Goal: Task Accomplishment & Management: Manage account settings

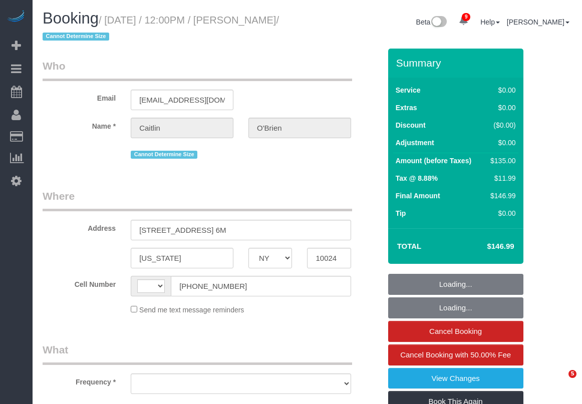
select select "NY"
select select "number:89"
select select "number:90"
select select "number:15"
select select "number:5"
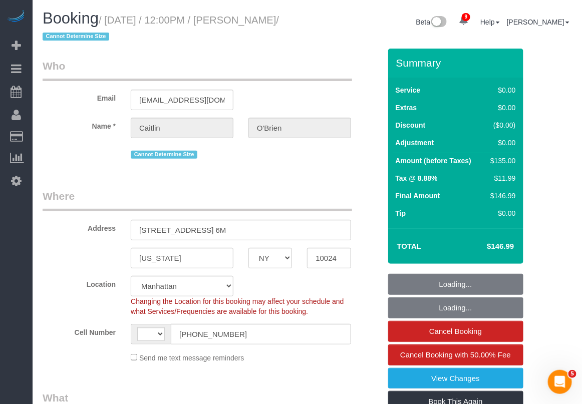
select select "string:[GEOGRAPHIC_DATA]"
select select "object:1003"
select select "string:stripe-pm_1Qqee04VGloSiKo7obcjrnBA"
select select "spot1"
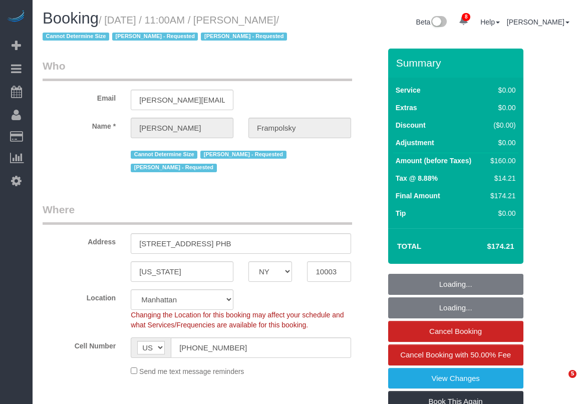
select select "NY"
select select "number:59"
select select "number:72"
select select "number:15"
select select "number:7"
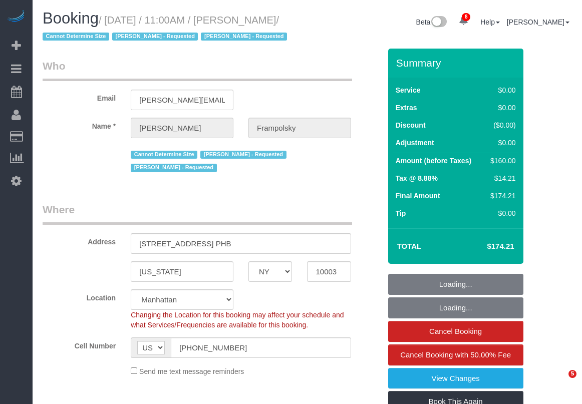
select select "object:1399"
select select "spot1"
select select "1"
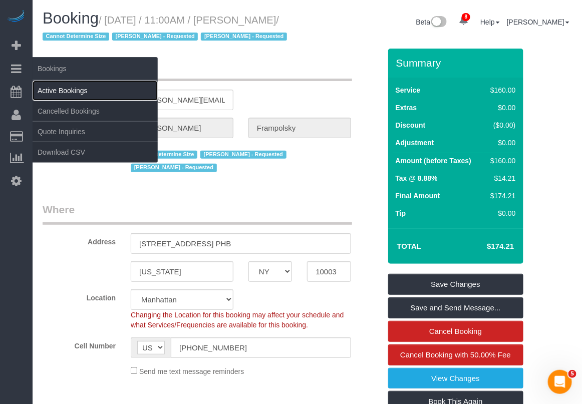
drag, startPoint x: 52, startPoint y: 88, endPoint x: 149, endPoint y: 66, distance: 99.7
click at [54, 89] on link "Active Bookings" at bounding box center [95, 91] width 125 height 20
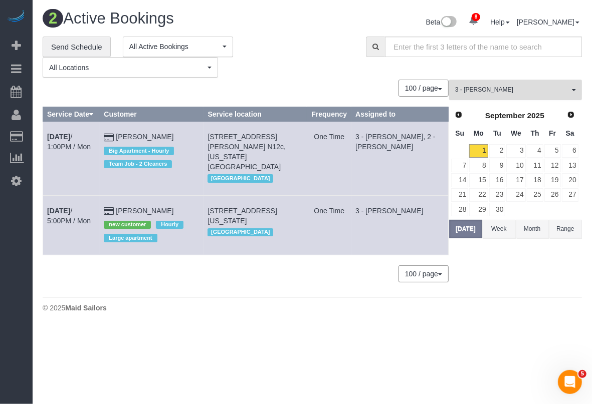
click at [489, 87] on span "3 - [PERSON_NAME]" at bounding box center [512, 90] width 114 height 9
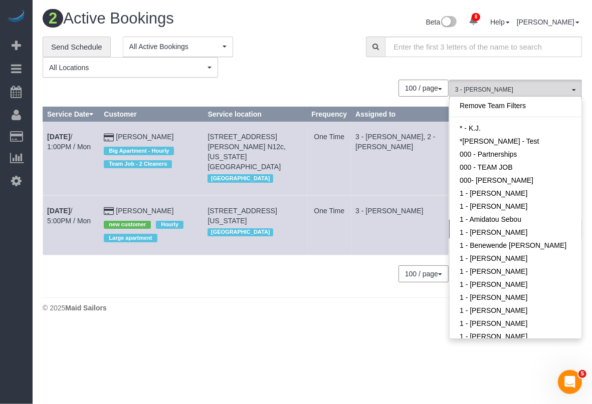
scroll to position [712, 0]
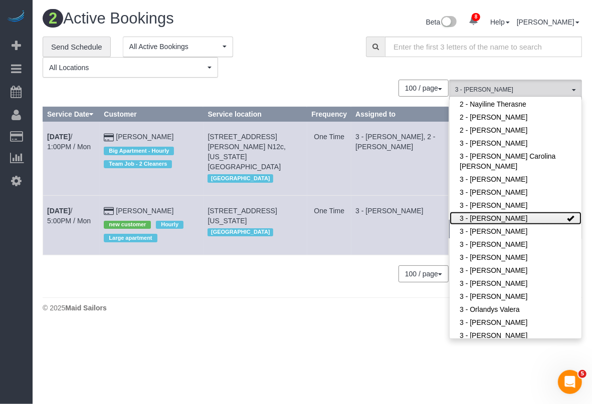
click at [544, 217] on link "3 - [PERSON_NAME]" at bounding box center [515, 218] width 132 height 13
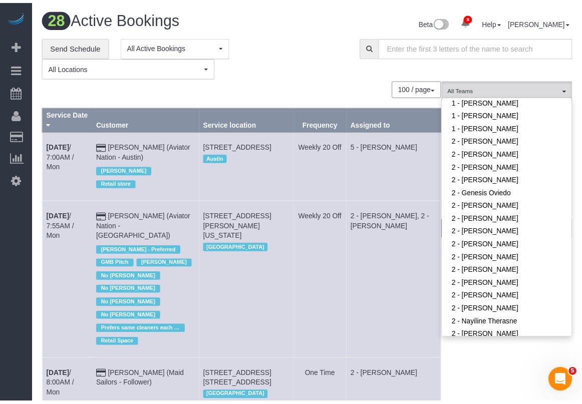
scroll to position [461, 0]
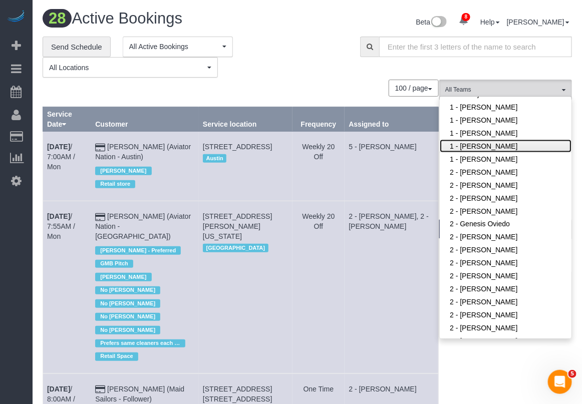
click at [493, 145] on link "1 - [PERSON_NAME]" at bounding box center [506, 146] width 132 height 13
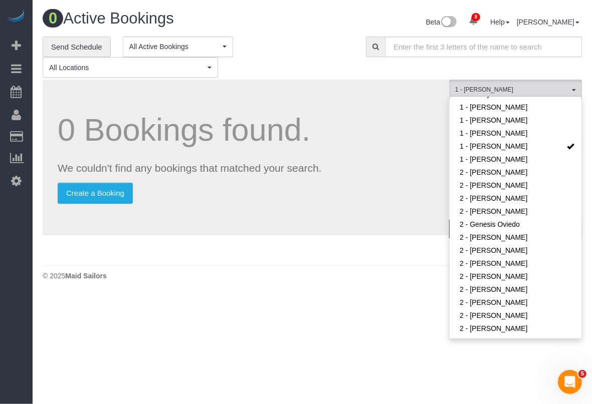
click at [285, 31] on div "0 Active Bookings" at bounding box center [173, 21] width 277 height 22
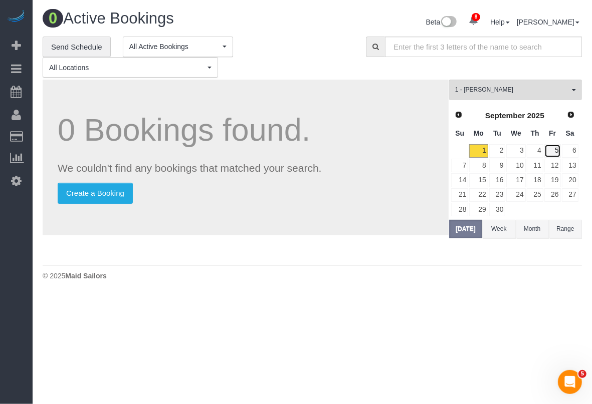
click at [552, 147] on link "5" at bounding box center [552, 151] width 17 height 14
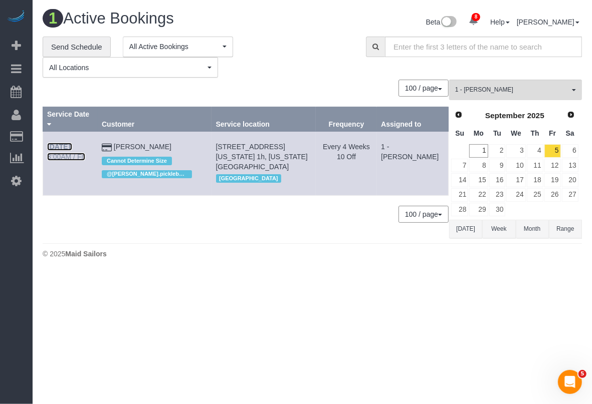
click at [85, 143] on link "Sep 5th / 8:00AM / Fri" at bounding box center [66, 152] width 38 height 18
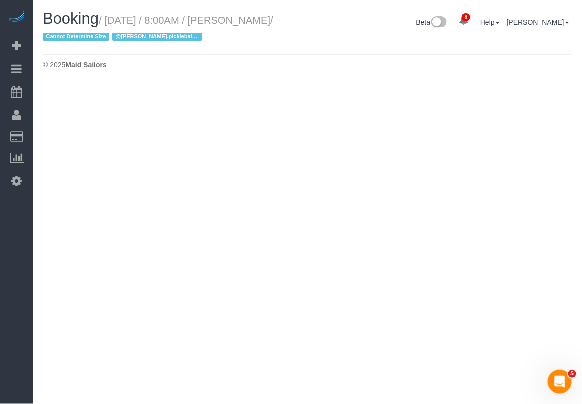
select select "NY"
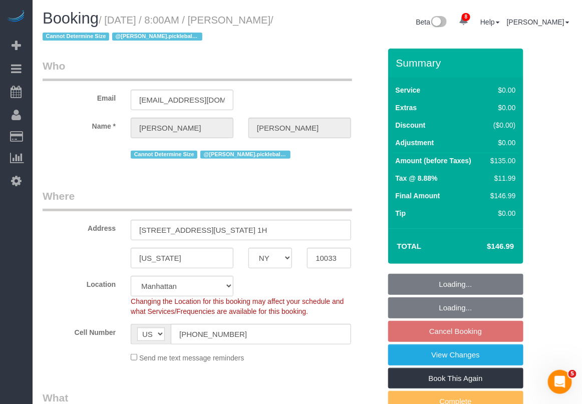
select select "string:stripe-pm_1QH8pE4VGloSiKo7WdYkAuZV"
select select "object:3133"
select select "number:56"
select select "number:90"
select select "number:15"
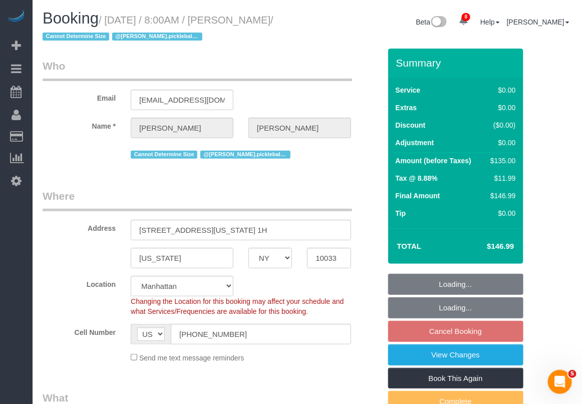
select select "number:5"
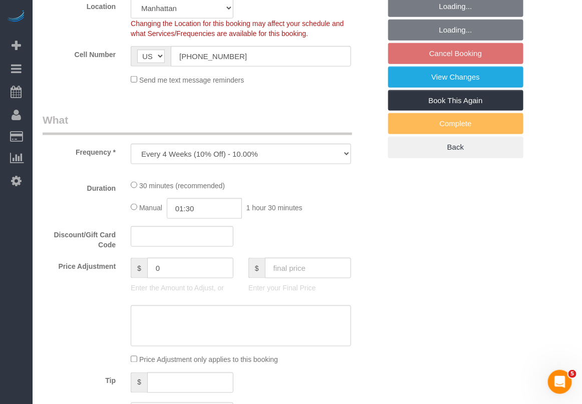
select select "object:3680"
select select "spot6"
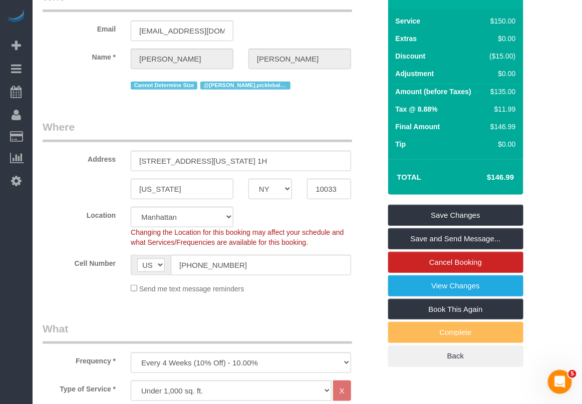
scroll to position [16, 0]
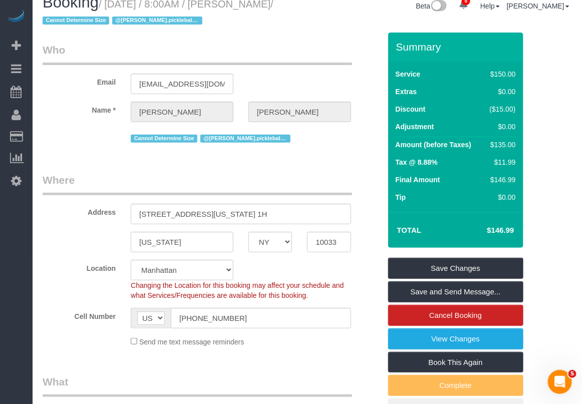
drag, startPoint x: 332, startPoint y: 337, endPoint x: 329, endPoint y: 322, distance: 15.4
click at [332, 337] on div "Send me text message reminders" at bounding box center [241, 341] width 236 height 11
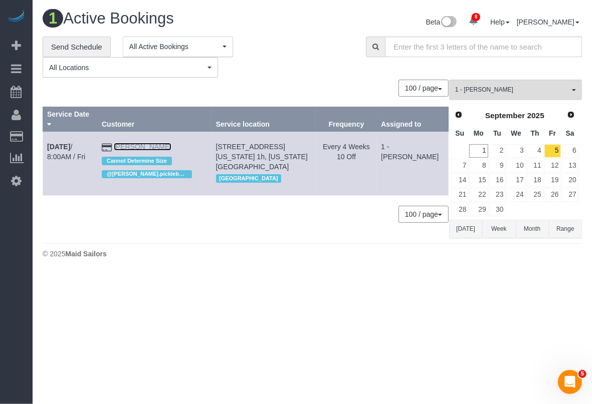
click at [171, 143] on link "Meghan Buonocore" at bounding box center [143, 147] width 58 height 8
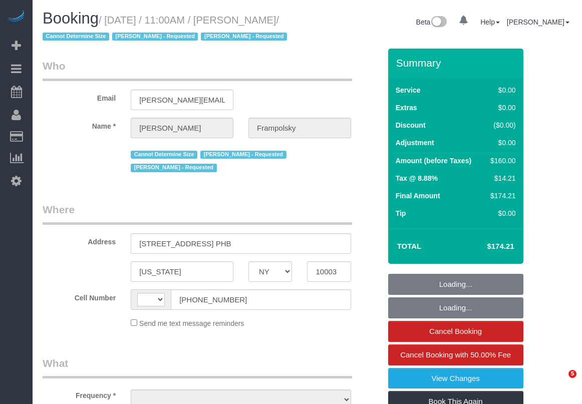
select select "NY"
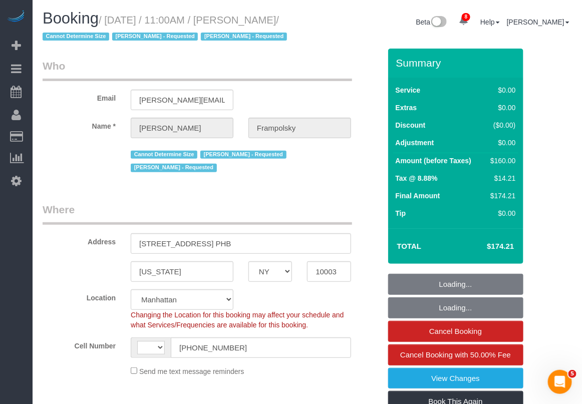
select select "object:468"
select select "string:[GEOGRAPHIC_DATA]"
select select "string:stripe-pm_1QjVlC4VGloSiKo7wAOhglht"
select select "1"
select select "spot1"
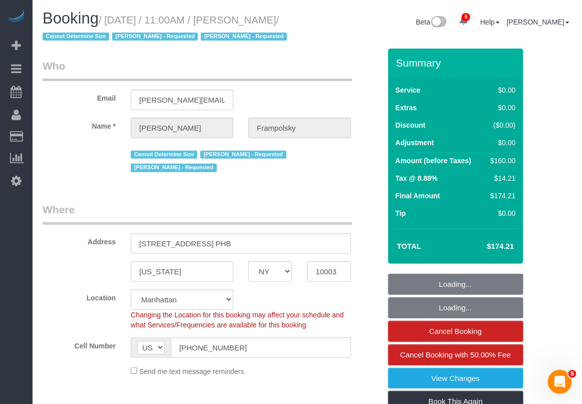
select select "number:59"
select select "number:72"
select select "number:15"
select select "number:7"
select select "1"
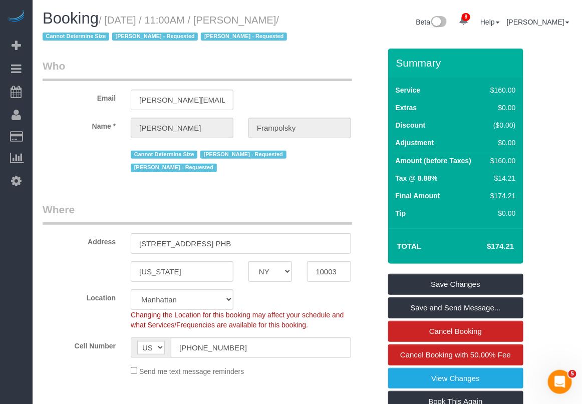
click at [353, 317] on div "Location Manhattan Austin Boston Bronx Brooklyn Charlotte Denver New Jersey Por…" at bounding box center [211, 310] width 353 height 41
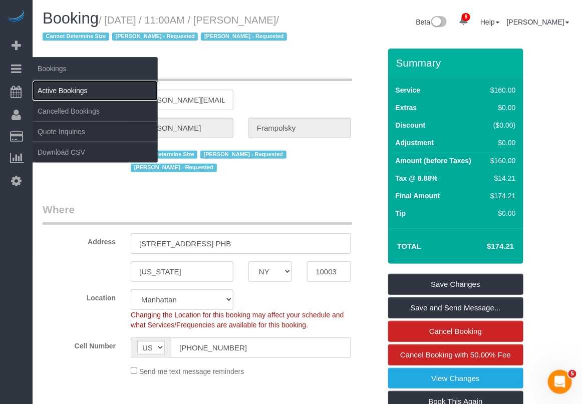
click at [48, 91] on link "Active Bookings" at bounding box center [95, 91] width 125 height 20
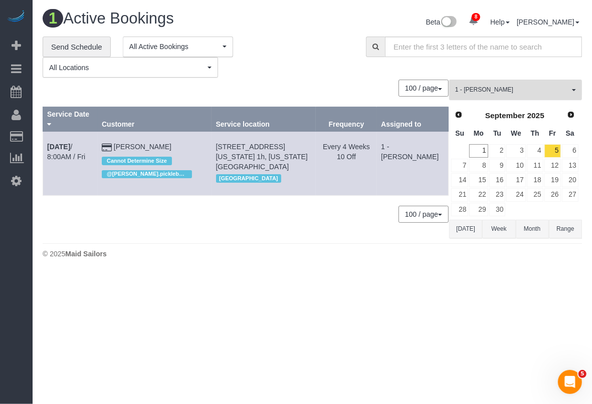
click at [499, 88] on span "1 - [PERSON_NAME]" at bounding box center [512, 90] width 114 height 9
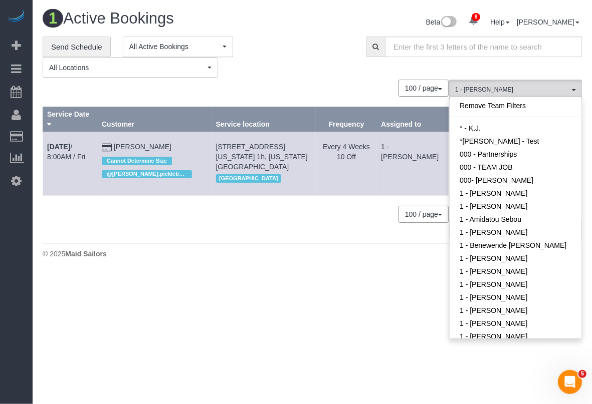
scroll to position [389, 0]
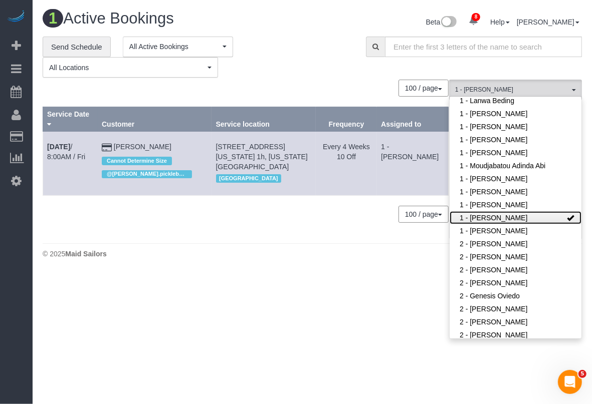
click at [517, 216] on link "1 - [PERSON_NAME]" at bounding box center [515, 217] width 132 height 13
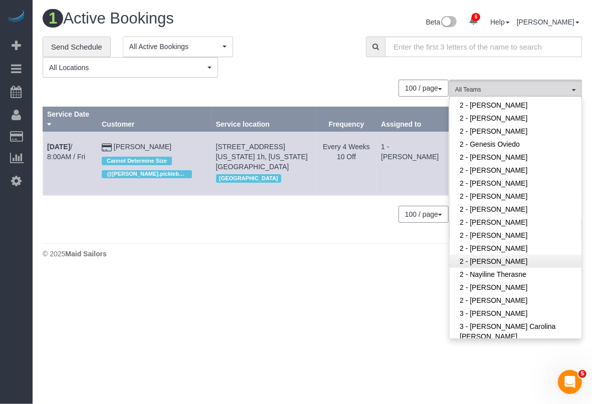
scroll to position [577, 0]
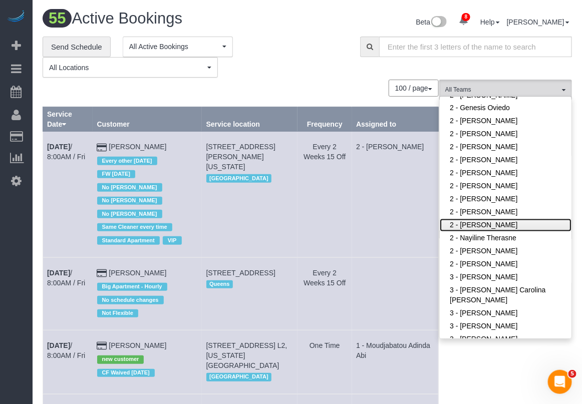
click at [488, 219] on link "2 - [PERSON_NAME]" at bounding box center [506, 225] width 132 height 13
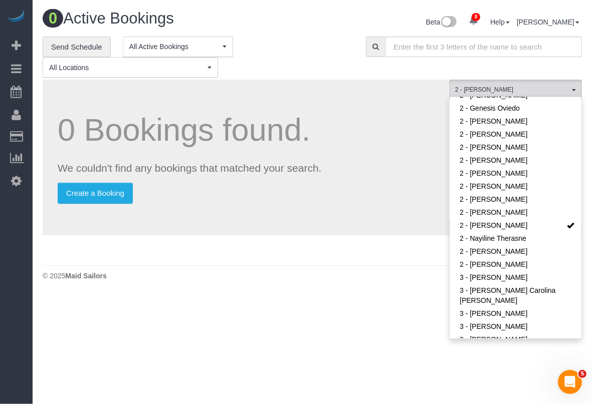
click at [372, 178] on div "0 Bookings found. We couldn't find any bookings that matched your search. Creat…" at bounding box center [246, 158] width 406 height 156
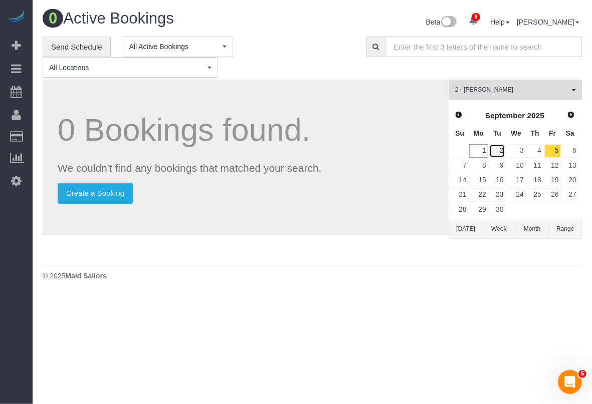
click at [500, 149] on link "2" at bounding box center [497, 151] width 17 height 14
click at [344, 277] on div "© 2025 Maid Sailors" at bounding box center [312, 276] width 539 height 10
click at [495, 146] on link "2" at bounding box center [497, 151] width 17 height 14
click at [470, 86] on span "2 - [PERSON_NAME]" at bounding box center [512, 90] width 114 height 9
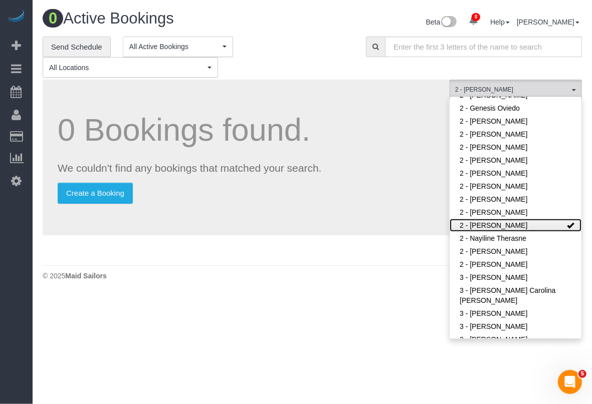
click at [515, 224] on link "2 - [PERSON_NAME]" at bounding box center [515, 225] width 132 height 13
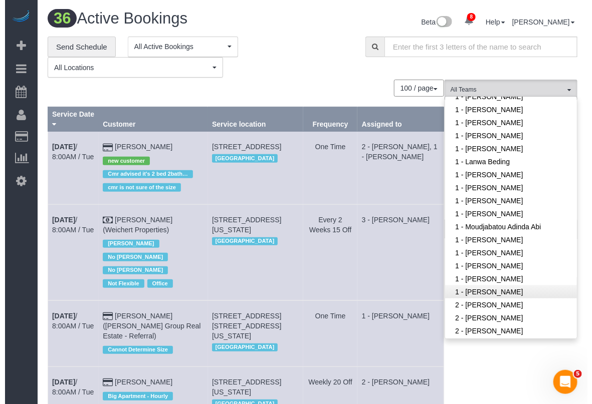
scroll to position [327, 0]
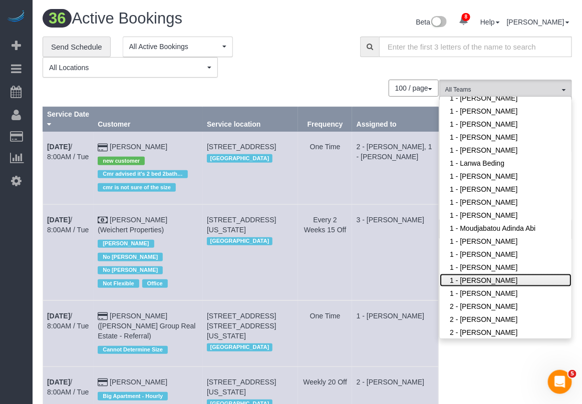
click at [472, 281] on link "1 - [PERSON_NAME]" at bounding box center [506, 280] width 132 height 13
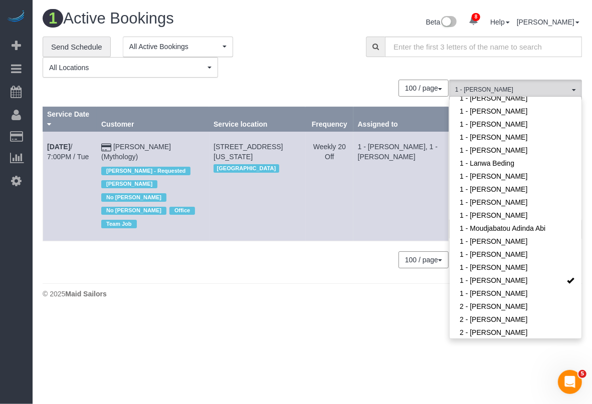
click at [360, 324] on body "8 Beta Your Notifications You have 0 alerts × You have 1 to charge for 08/30/20…" at bounding box center [296, 202] width 592 height 404
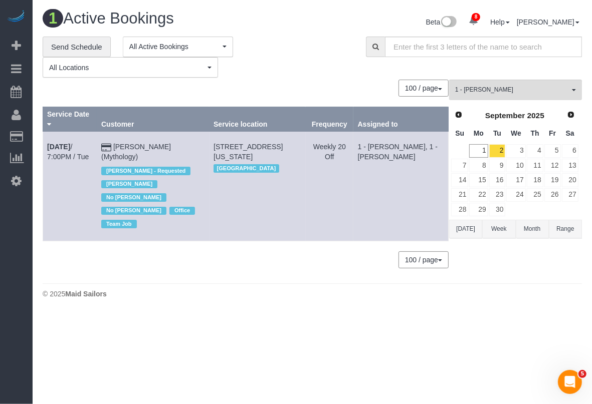
click at [400, 354] on body "8 Beta Your Notifications You have 0 alerts × You have 1 to charge for 08/30/20…" at bounding box center [296, 202] width 592 height 404
click at [120, 339] on body "8 Beta Your Notifications You have 0 alerts × You have 1 to charge for 08/30/20…" at bounding box center [296, 202] width 592 height 404
click at [249, 341] on body "8 Beta Your Notifications You have 0 alerts × You have 1 to charge for 08/30/20…" at bounding box center [296, 202] width 592 height 404
click at [401, 391] on body "8 Beta Your Notifications You have 0 alerts × You have 1 to charge for 08/30/20…" at bounding box center [296, 202] width 592 height 404
click at [419, 351] on body "8 Beta Your Notifications You have 0 alerts × You have 1 to charge for 08/30/20…" at bounding box center [296, 202] width 592 height 404
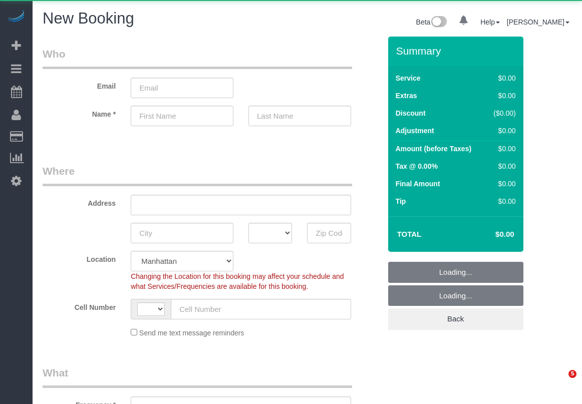
select select "number:89"
select select "number:90"
select select "string:[GEOGRAPHIC_DATA]"
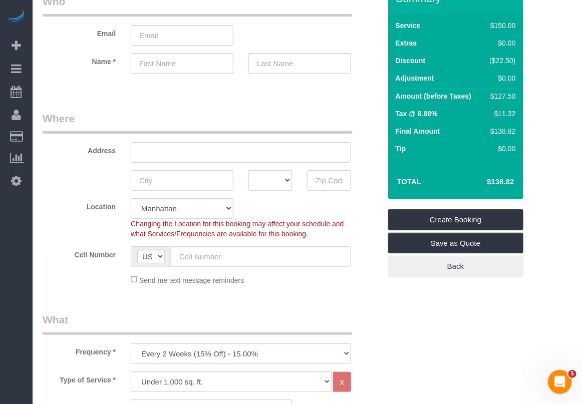
scroll to position [251, 0]
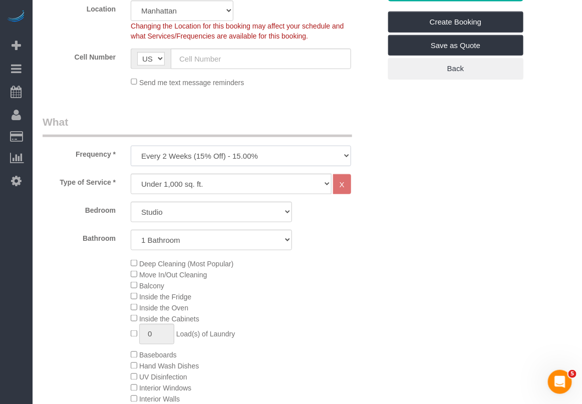
click at [246, 162] on select "One Time Weekly (20% Off) - 20.00% Every 2 Weeks (15% Off) - 15.00% Every 4 Wee…" at bounding box center [241, 156] width 220 height 21
select select "object:1309"
click at [131, 146] on select "One Time Weekly (20% Off) - 20.00% Every 2 Weeks (15% Off) - 15.00% Every 4 Wee…" at bounding box center [241, 156] width 220 height 21
click at [233, 180] on select "Under 1,000 sq. ft. 1,001 - 1,500 sq. ft. 1,500+ sq. ft. Custom Cleaning Office…" at bounding box center [231, 184] width 201 height 21
click at [168, 206] on select "Studio 1 Bedroom 2 Bedrooms 3 Bedrooms" at bounding box center [211, 212] width 161 height 21
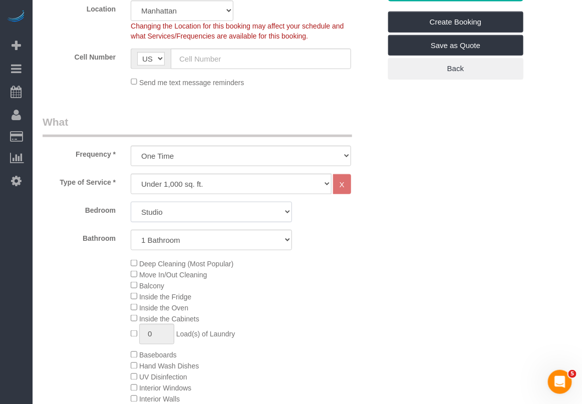
select select "1"
click at [131, 202] on select "Studio 1 Bedroom 2 Bedrooms 3 Bedrooms" at bounding box center [211, 212] width 161 height 21
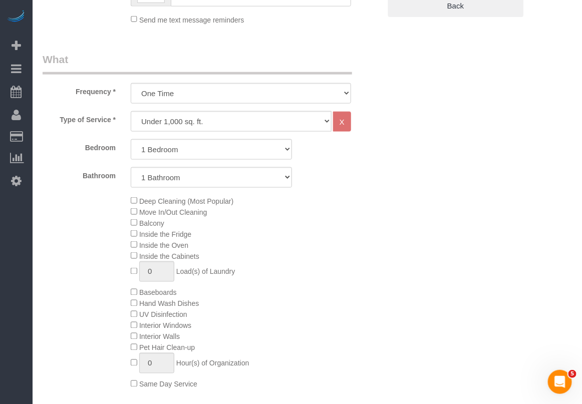
click at [133, 248] on span "Inside the Oven" at bounding box center [160, 246] width 58 height 8
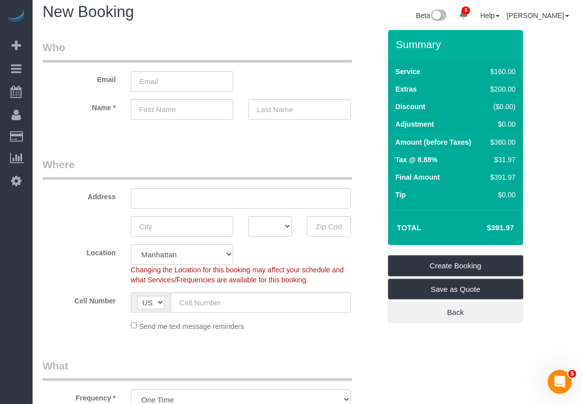
scroll to position [0, 0]
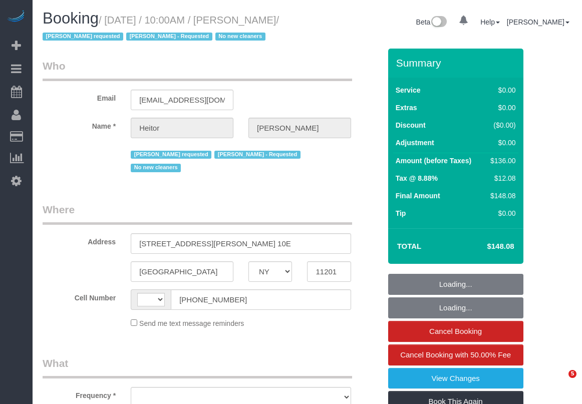
select select "NY"
select select "object:487"
select select "number:89"
select select "number:90"
select select "number:15"
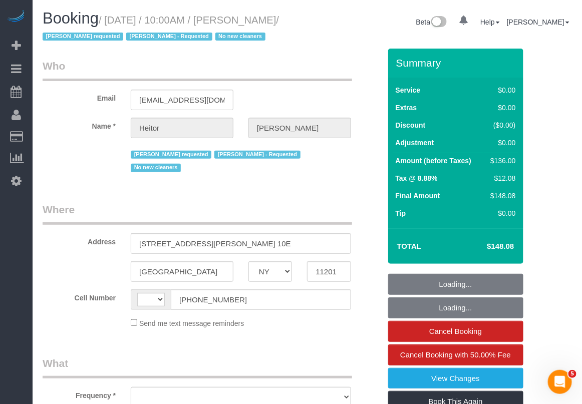
select select "number:5"
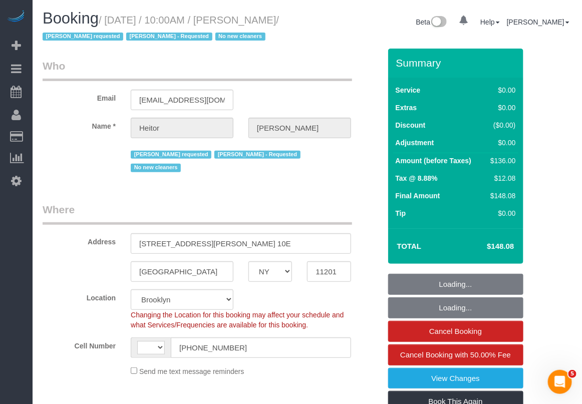
select select "object:642"
select select "string:[GEOGRAPHIC_DATA]"
select select "string:stripe-pm_1PWhey4VGloSiKo7qzyUrVVp"
select select "spot1"
select select "1"
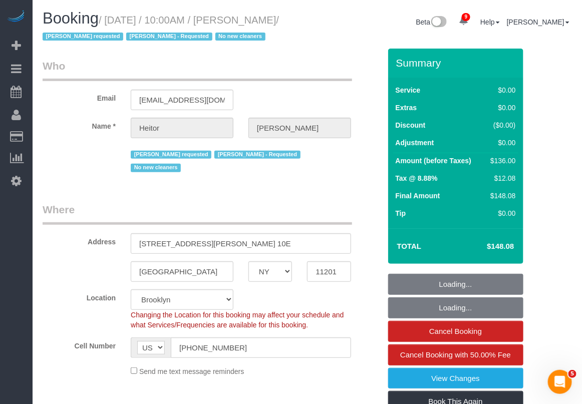
select select "1"
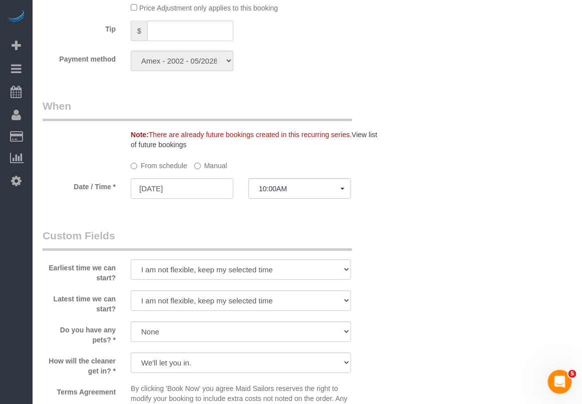
scroll to position [940, 0]
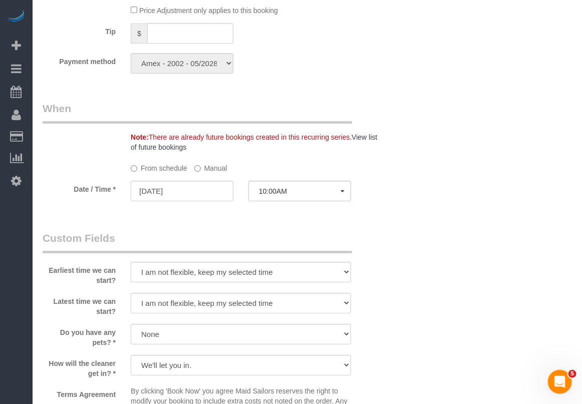
click at [446, 366] on div "Who Email [EMAIL_ADDRESS][DOMAIN_NAME] Name * [PERSON_NAME] [PERSON_NAME] reque…" at bounding box center [308, 21] width 530 height 1824
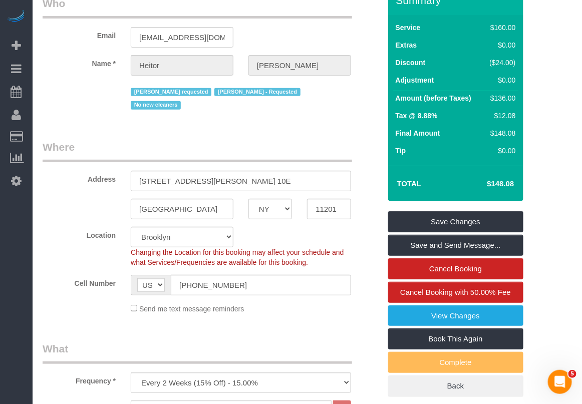
scroll to position [0, 0]
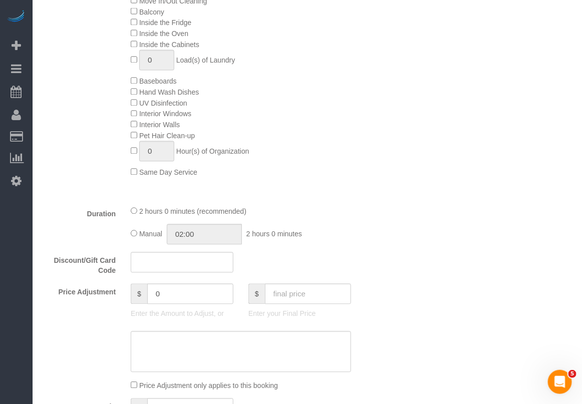
scroll to position [626, 0]
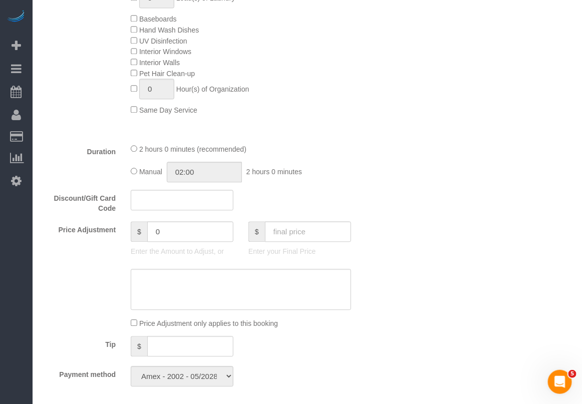
click at [457, 354] on div "Who Email [EMAIL_ADDRESS][DOMAIN_NAME] Name * [PERSON_NAME] [PERSON_NAME] reque…" at bounding box center [308, 334] width 530 height 1824
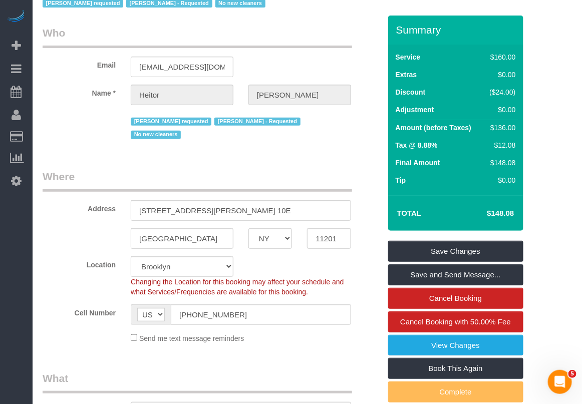
scroll to position [63, 0]
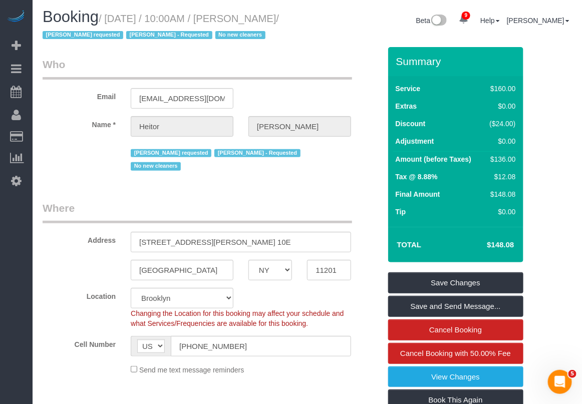
scroll to position [0, 0]
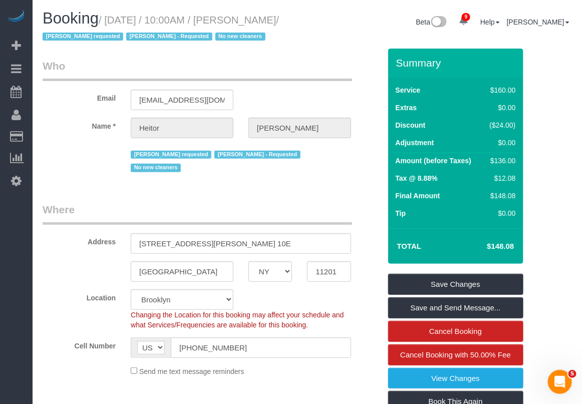
drag, startPoint x: 257, startPoint y: 21, endPoint x: 72, endPoint y: 38, distance: 186.2
click at [72, 38] on small "/ [DATE] / 10:00AM / [PERSON_NAME] / [PERSON_NAME] requested [PERSON_NAME] - Re…" at bounding box center [161, 29] width 237 height 28
copy small "[PERSON_NAME]"
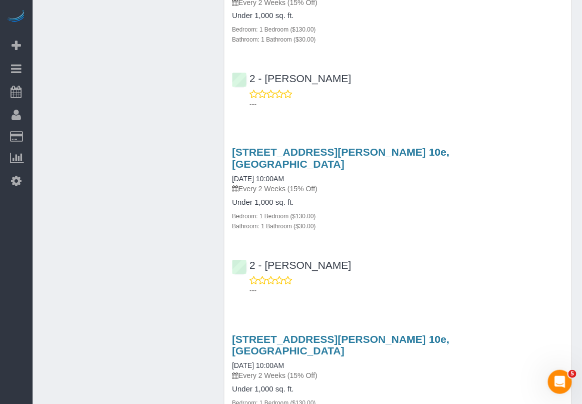
scroll to position [1628, 0]
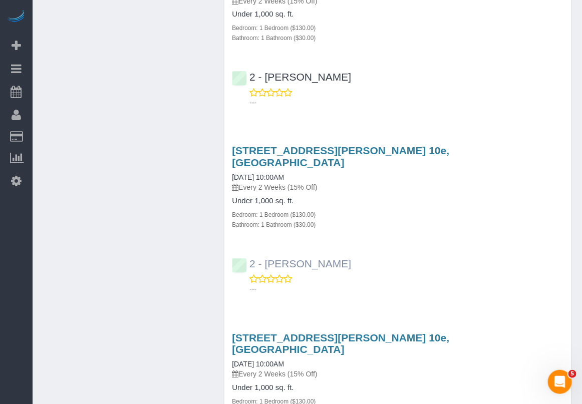
drag, startPoint x: 352, startPoint y: 146, endPoint x: 263, endPoint y: 146, distance: 88.7
click at [263, 250] on div "2 - Dayanira Perez ---" at bounding box center [397, 272] width 347 height 45
copy link "Dayanira Perez"
drag, startPoint x: 339, startPoint y: 315, endPoint x: 261, endPoint y: 321, distance: 78.9
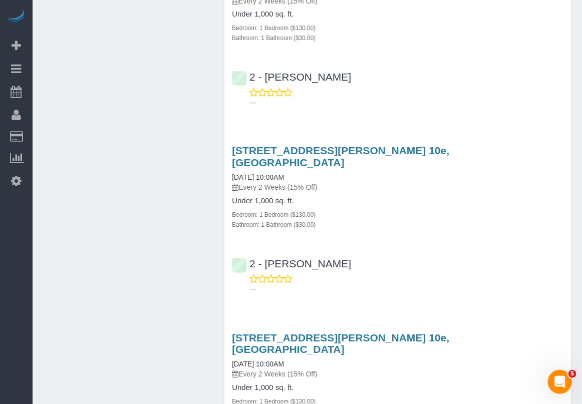
copy link "Anette Lopez"
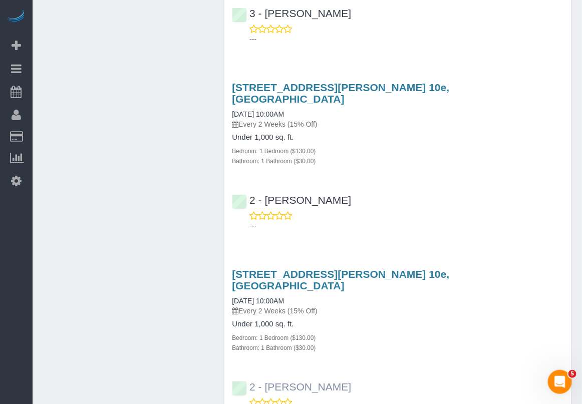
scroll to position [2255, 0]
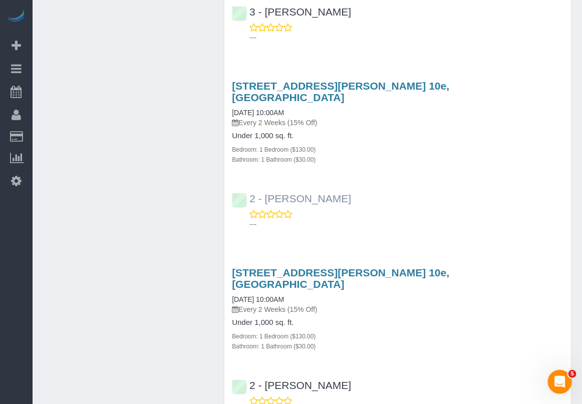
drag, startPoint x: 346, startPoint y: 44, endPoint x: 266, endPoint y: 47, distance: 80.2
click at [266, 184] on div "2 - Ana Rodriguez ---" at bounding box center [397, 206] width 347 height 45
copy link "Ana Rodriguez"
drag, startPoint x: 355, startPoint y: 218, endPoint x: 263, endPoint y: 213, distance: 91.8
click at [263, 371] on div "2 - Eveling Mercado ---" at bounding box center [397, 393] width 347 height 45
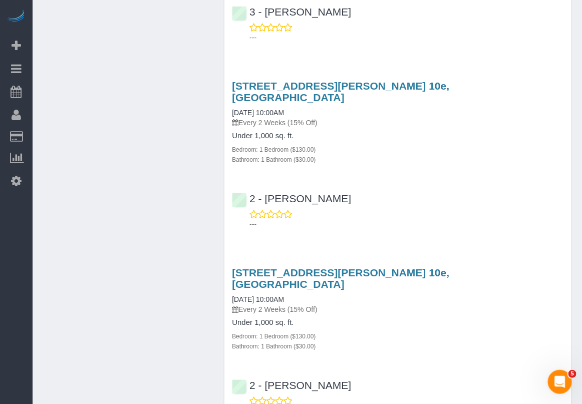
copy link "Eveling Mercado"
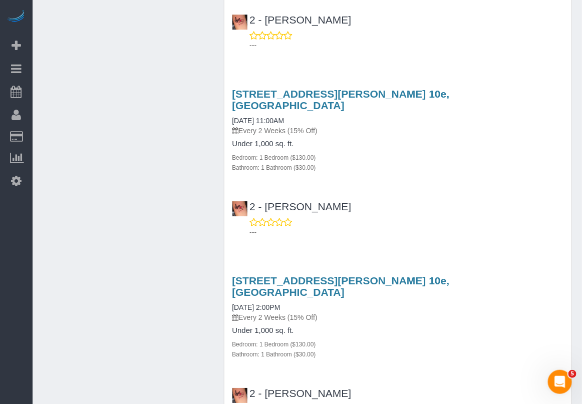
scroll to position [2819, 0]
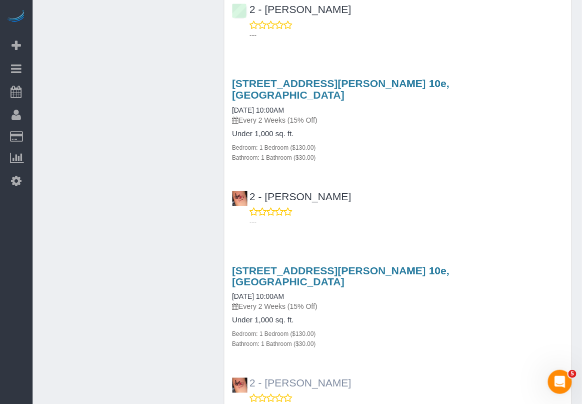
scroll to position [2631, 0]
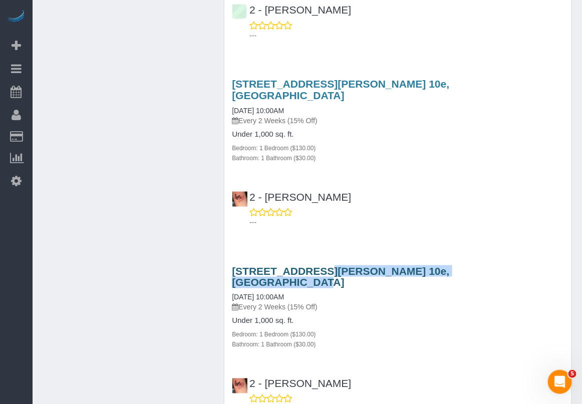
drag, startPoint x: 226, startPoint y: 89, endPoint x: 416, endPoint y: 90, distance: 189.9
click at [416, 266] on div "215 Adams Street Apt. 10e, Brooklyn, NY 11201 12/26/2024 10:00AM Every 2 Weeks …" at bounding box center [397, 308] width 347 height 84
copy link "215 Adams Street Apt. 10e, Brooklyn"
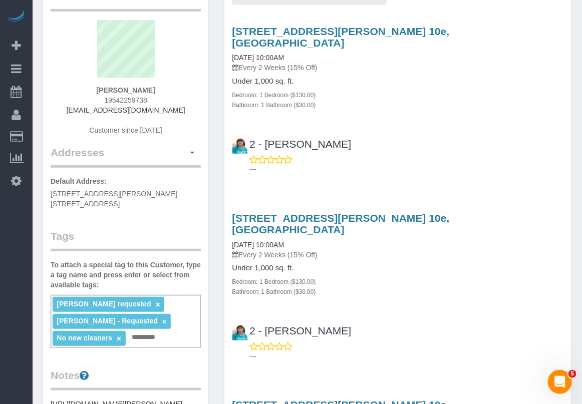
scroll to position [0, 0]
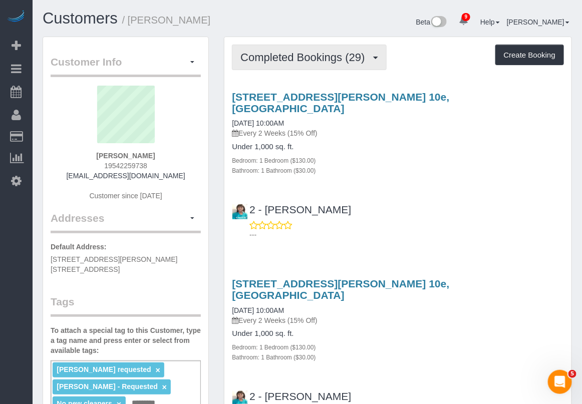
click at [367, 61] on span "Completed Bookings (29)" at bounding box center [305, 57] width 129 height 13
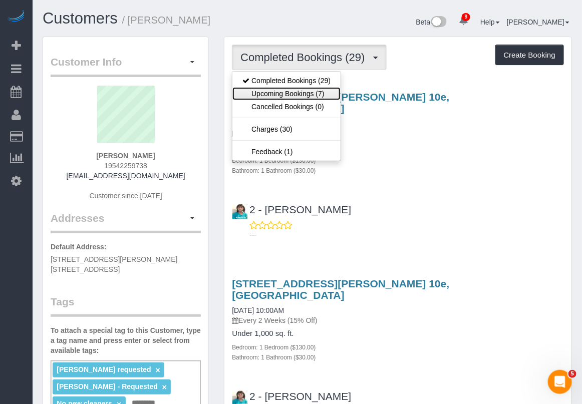
click at [319, 93] on link "Upcoming Bookings (7)" at bounding box center [286, 93] width 108 height 13
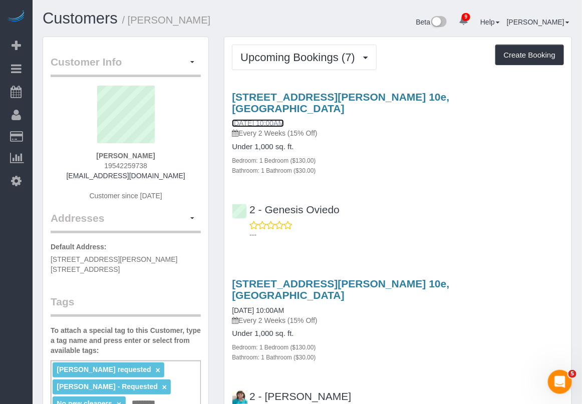
click at [282, 119] on link "09/02/2025 10:00AM" at bounding box center [258, 123] width 52 height 8
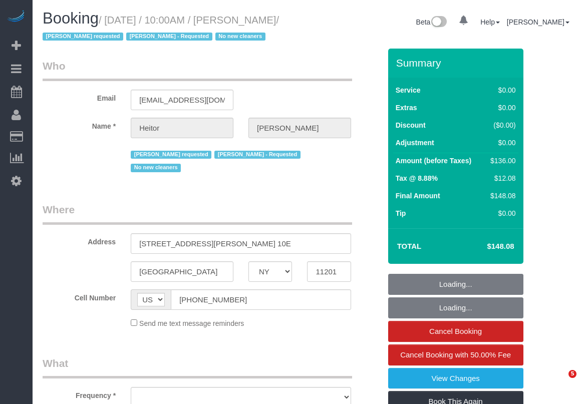
select select "NY"
select select "number:89"
select select "number:90"
select select "number:15"
select select "number:5"
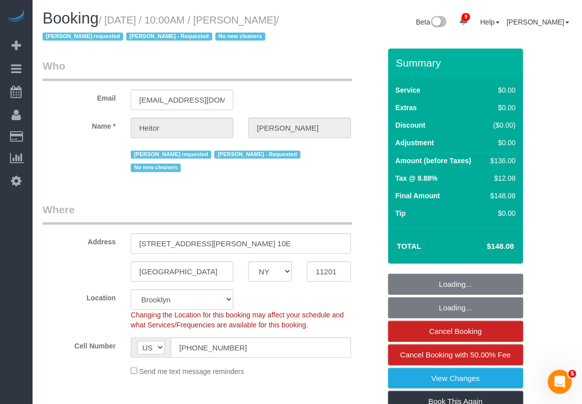
select select "object:885"
select select "string:stripe-pm_1PWhey4VGloSiKo7qzyUrVVp"
select select "spot1"
select select "1"
select select "object:1369"
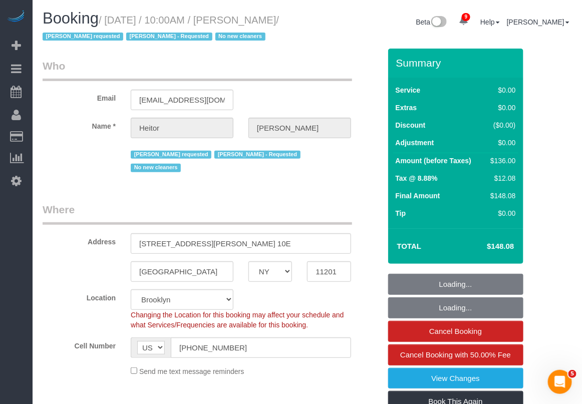
select select "1"
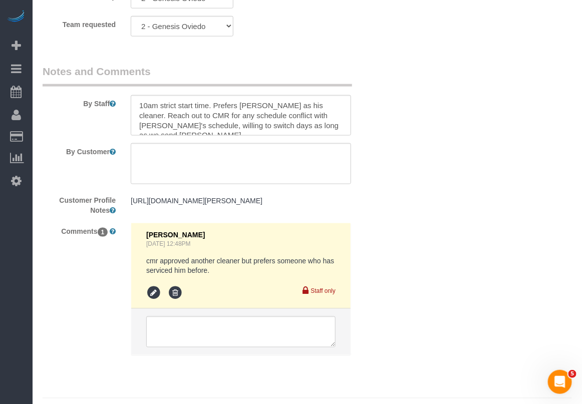
scroll to position [1497, 0]
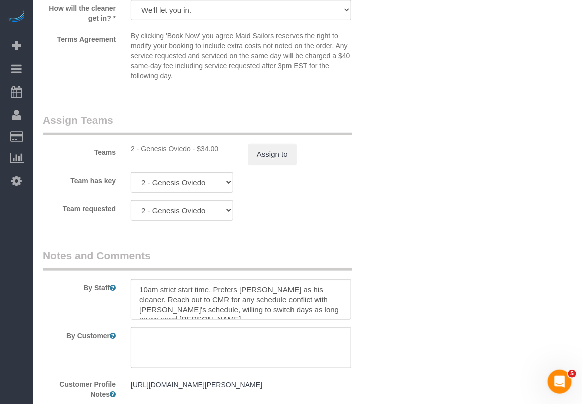
scroll to position [1309, 0]
